Goal: Task Accomplishment & Management: Use online tool/utility

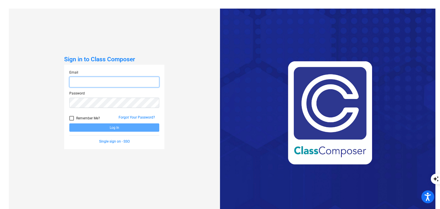
type input "[PERSON_NAME][EMAIL_ADDRESS][DOMAIN_NAME]"
click at [119, 130] on button "Log In" at bounding box center [114, 127] width 90 height 8
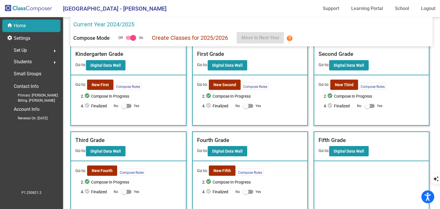
scroll to position [6, 0]
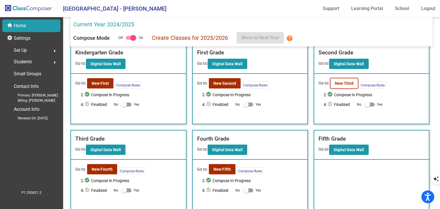
click at [354, 85] on button "New Third" at bounding box center [344, 83] width 28 height 10
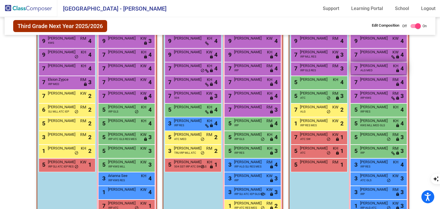
scroll to position [111, 0]
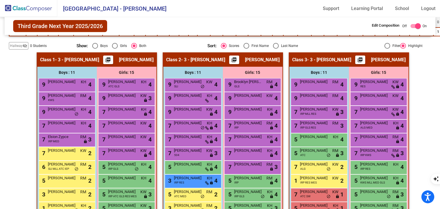
click at [279, 44] on div "Last Name" at bounding box center [288, 45] width 19 height 5
click at [276, 49] on input "Last Name" at bounding box center [276, 49] width 0 height 0
radio input "true"
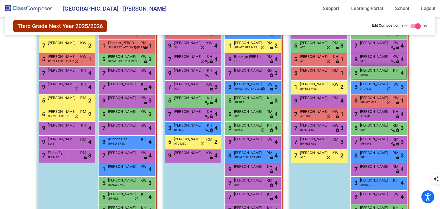
scroll to position [197, 0]
